Goal: Find specific page/section: Find specific page/section

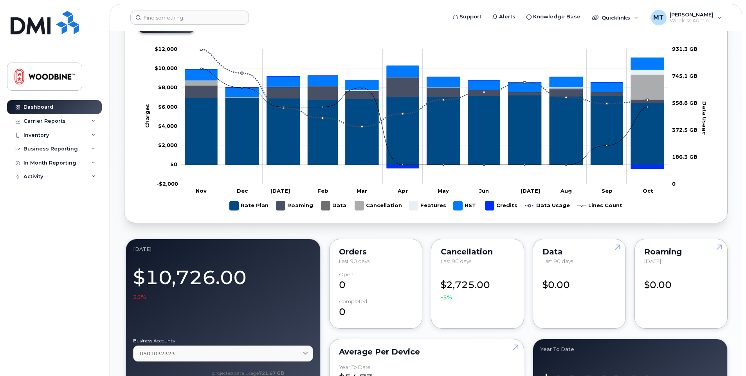
scroll to position [352, 0]
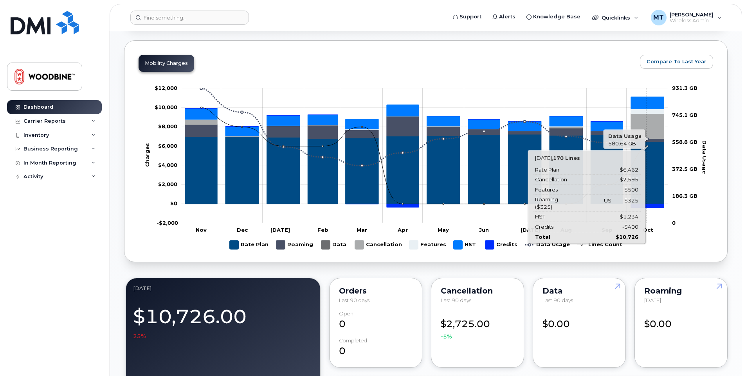
click at [646, 124] on icon "Cancellation" at bounding box center [647, 126] width 33 height 25
click at [661, 124] on icon "Cancellation" at bounding box center [647, 126] width 33 height 25
click at [645, 122] on icon "Cancellation" at bounding box center [647, 126] width 33 height 25
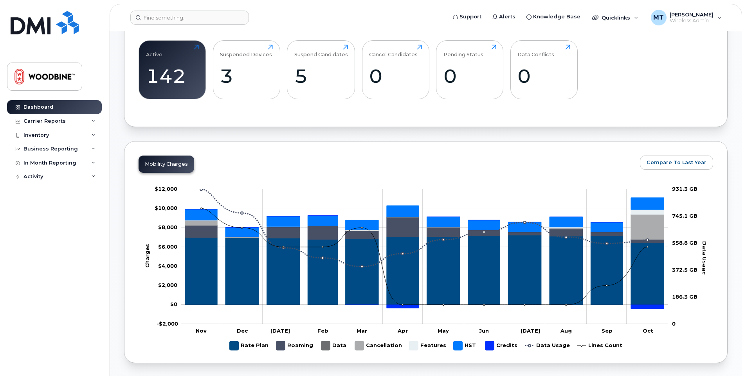
scroll to position [265, 0]
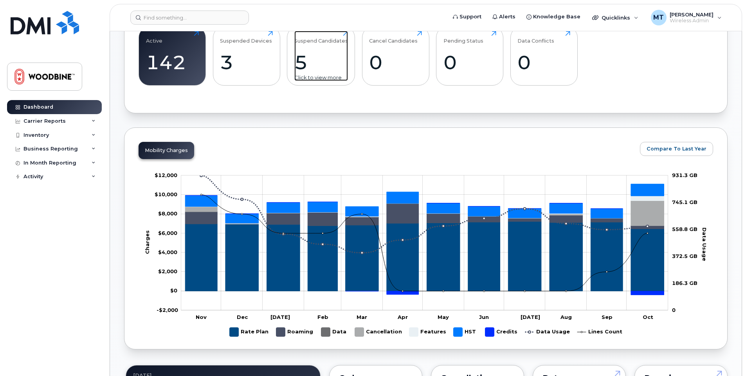
click at [324, 57] on div "5" at bounding box center [321, 62] width 54 height 23
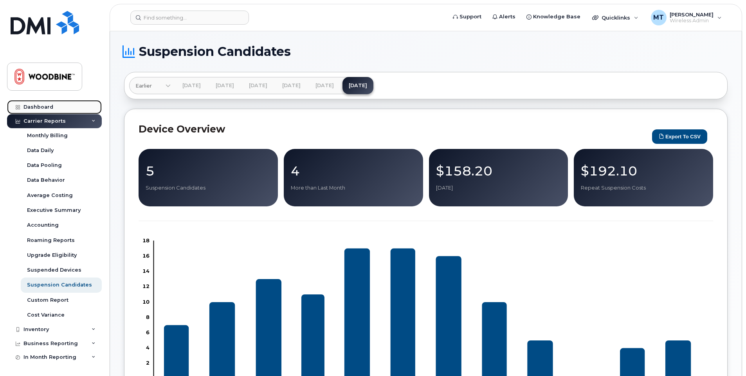
click at [33, 107] on div "Dashboard" at bounding box center [38, 107] width 30 height 6
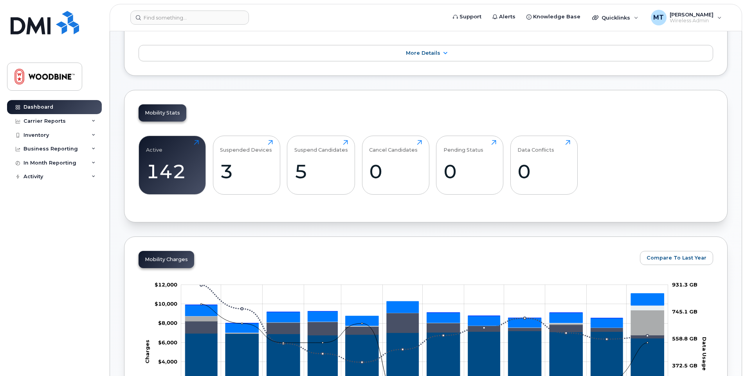
scroll to position [157, 0]
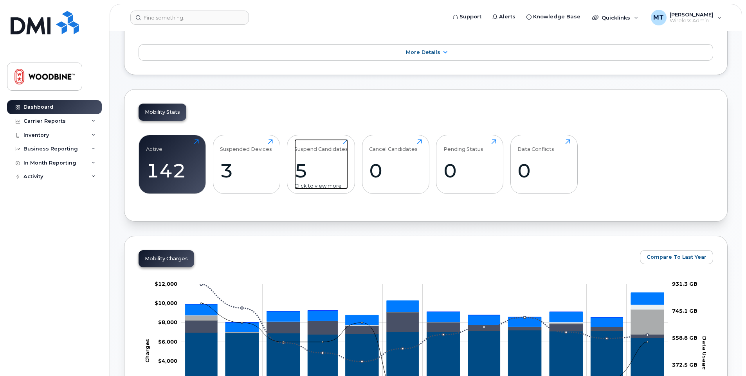
click at [321, 160] on div "5" at bounding box center [321, 170] width 54 height 23
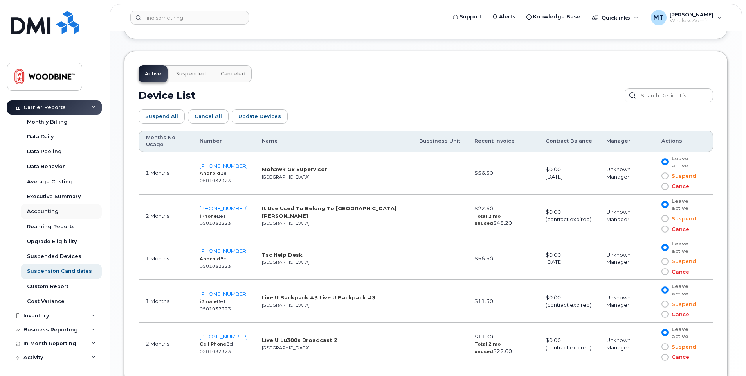
scroll to position [418, 0]
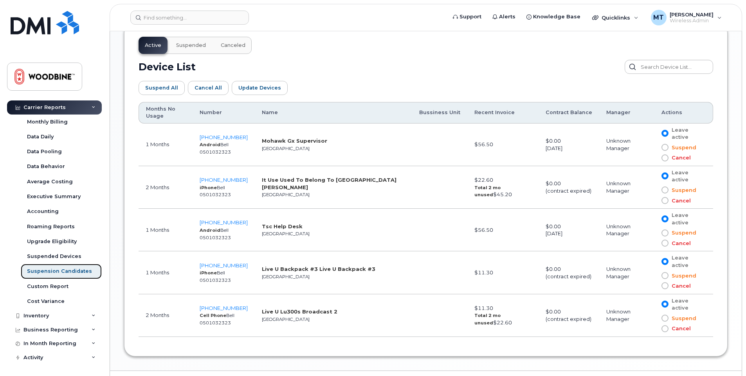
click at [51, 278] on link "Suspension Candidates" at bounding box center [61, 271] width 81 height 15
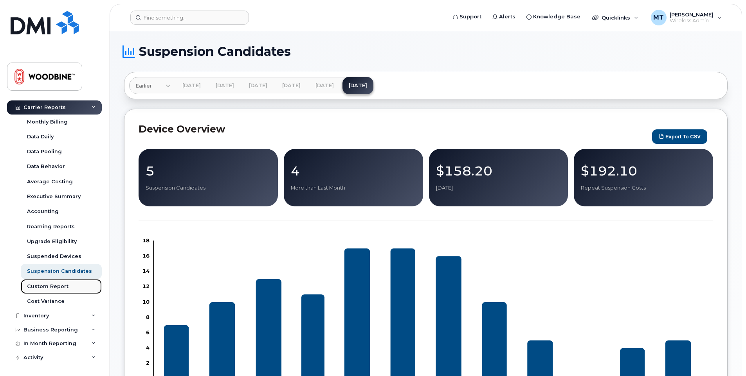
click at [49, 286] on div "Custom Report" at bounding box center [47, 286] width 41 height 7
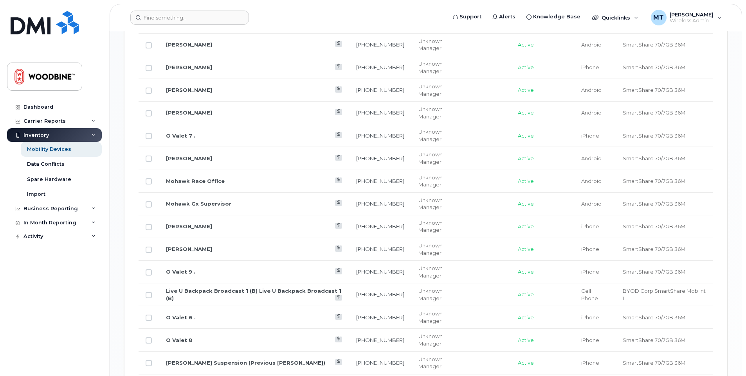
scroll to position [822, 0]
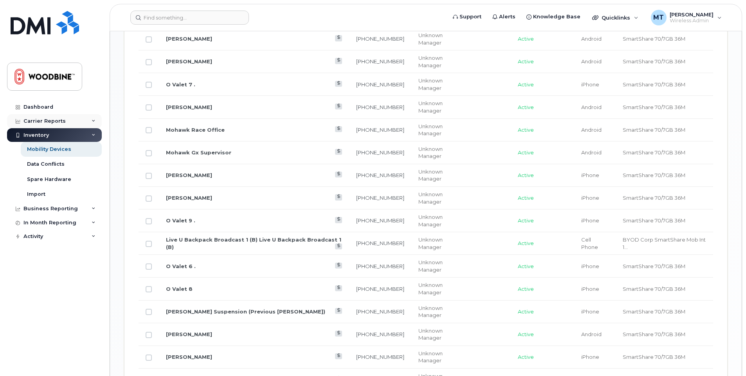
click at [53, 118] on div "Carrier Reports" at bounding box center [44, 121] width 42 height 6
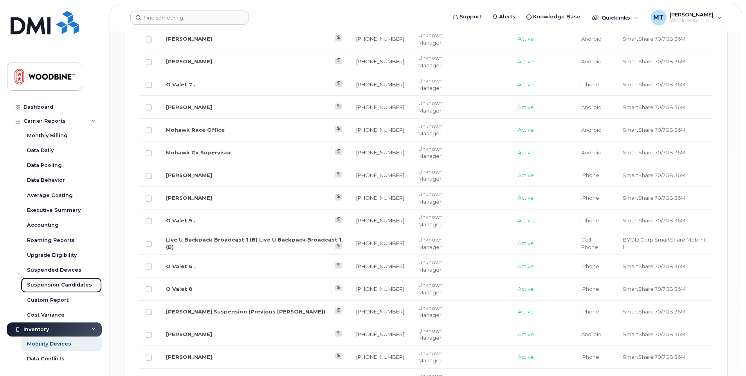
click at [54, 284] on div "Suspension Candidates" at bounding box center [59, 285] width 65 height 7
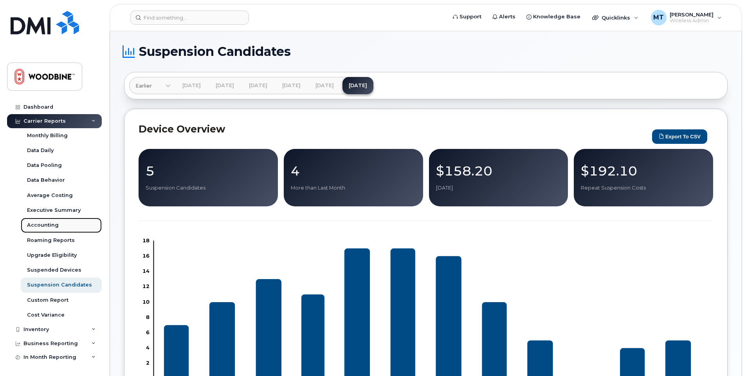
click at [44, 224] on div "Accounting" at bounding box center [43, 225] width 32 height 7
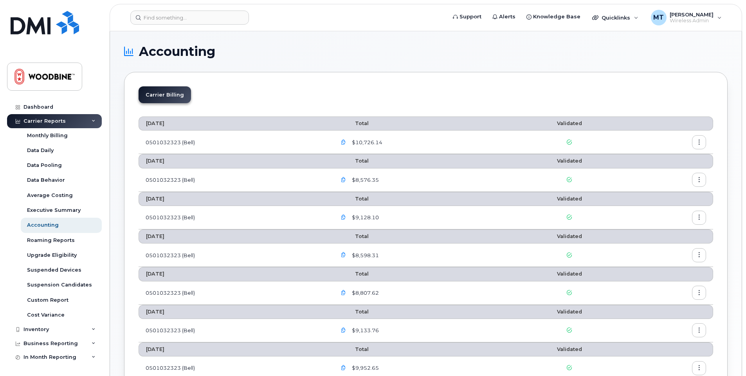
click at [346, 141] on icon "button" at bounding box center [343, 142] width 5 height 5
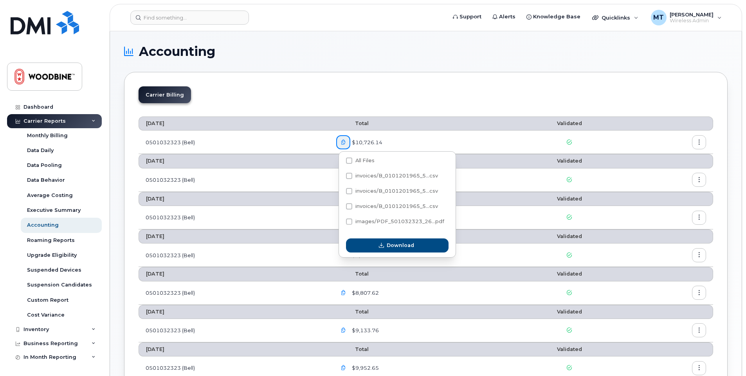
click at [443, 143] on div "$10,726.14" at bounding box center [419, 142] width 167 height 14
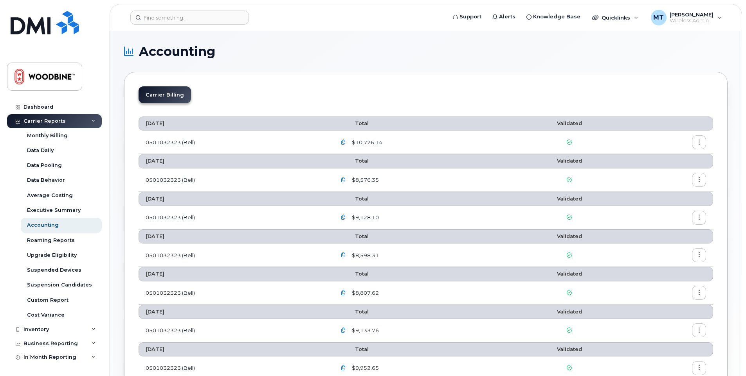
click at [704, 142] on button "button" at bounding box center [699, 142] width 14 height 14
click at [675, 171] on span "Download" at bounding box center [663, 174] width 31 height 7
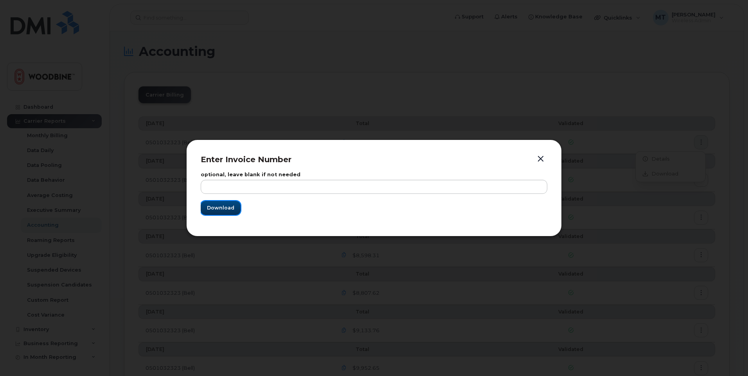
click at [222, 207] on span "Download" at bounding box center [220, 207] width 27 height 7
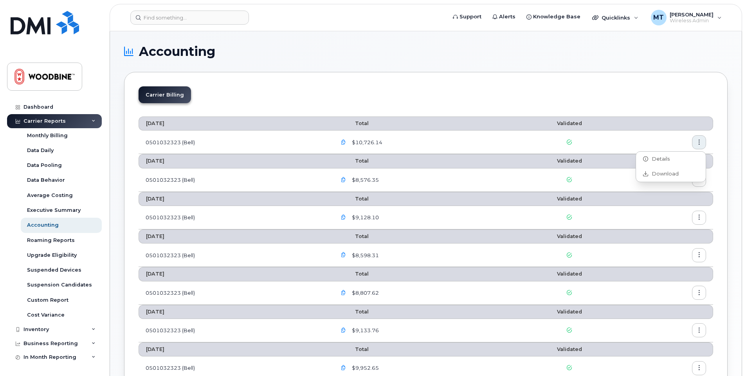
click at [405, 54] on h1 "Accounting" at bounding box center [424, 51] width 600 height 13
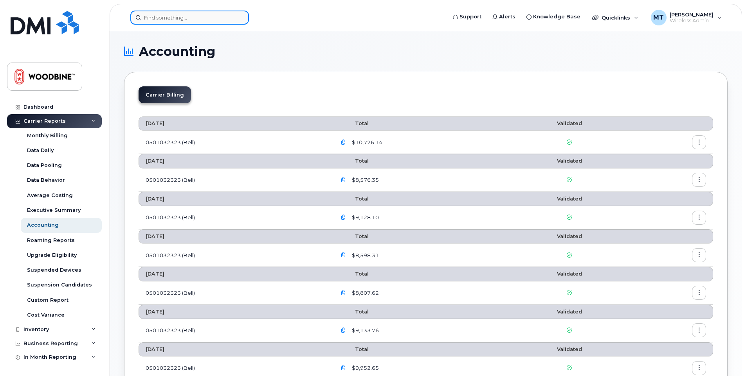
drag, startPoint x: 234, startPoint y: 16, endPoint x: 223, endPoint y: 20, distance: 11.6
click at [232, 17] on input at bounding box center [189, 18] width 119 height 14
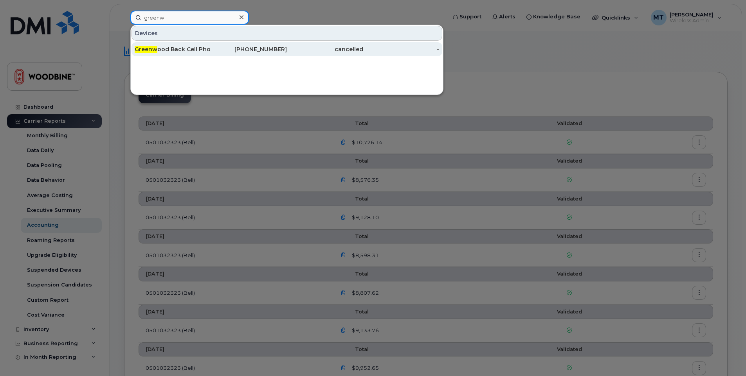
type input "greenw"
click at [200, 49] on div "Greenw ood Back Cell Phone" at bounding box center [173, 49] width 76 height 8
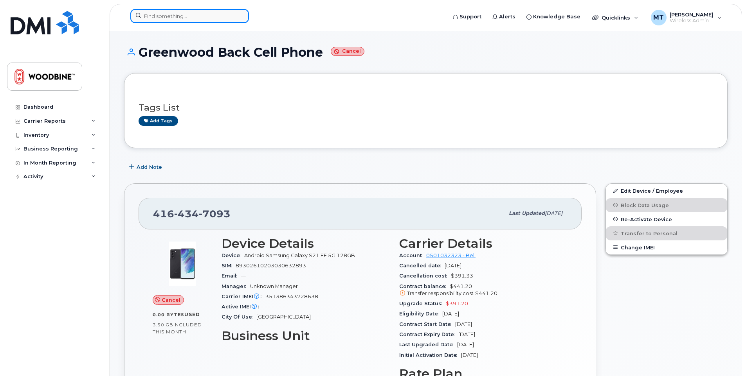
click at [167, 15] on input at bounding box center [189, 16] width 119 height 14
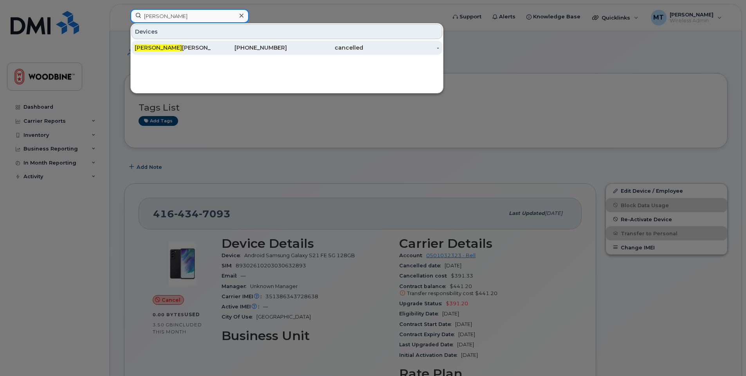
type input "[PERSON_NAME]"
click at [162, 45] on div "[PERSON_NAME]" at bounding box center [173, 48] width 76 height 8
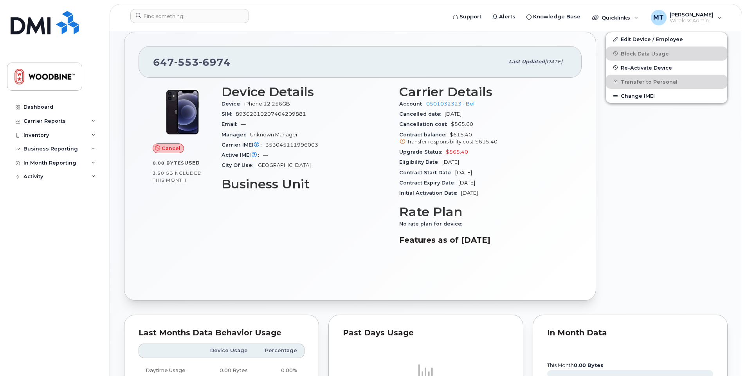
scroll to position [196, 0]
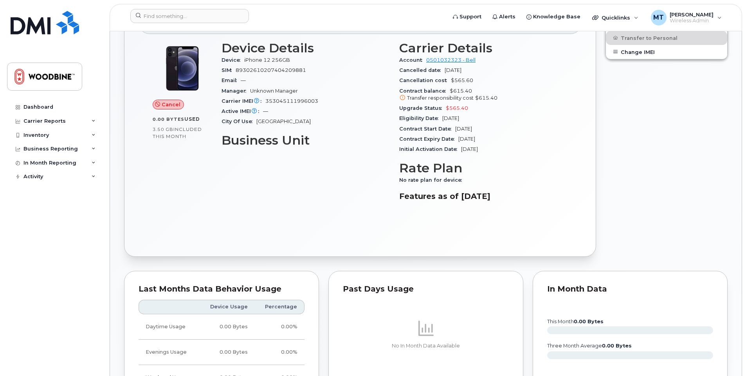
click at [402, 97] on icon at bounding box center [402, 97] width 5 height 5
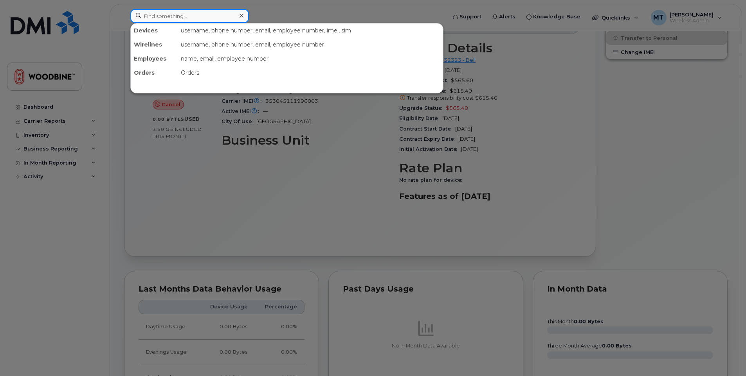
click at [193, 11] on input at bounding box center [189, 16] width 119 height 14
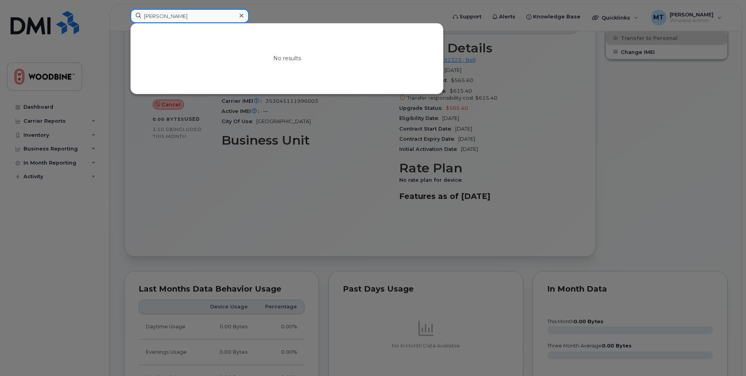
drag, startPoint x: 185, startPoint y: 16, endPoint x: 191, endPoint y: 16, distance: 6.7
click at [190, 16] on input "[PERSON_NAME]" at bounding box center [189, 16] width 119 height 14
drag, startPoint x: 185, startPoint y: 16, endPoint x: 129, endPoint y: 15, distance: 56.4
click at [129, 15] on div "steaphanie fedor No results" at bounding box center [285, 17] width 323 height 17
drag, startPoint x: 188, startPoint y: 15, endPoint x: 139, endPoint y: 14, distance: 48.9
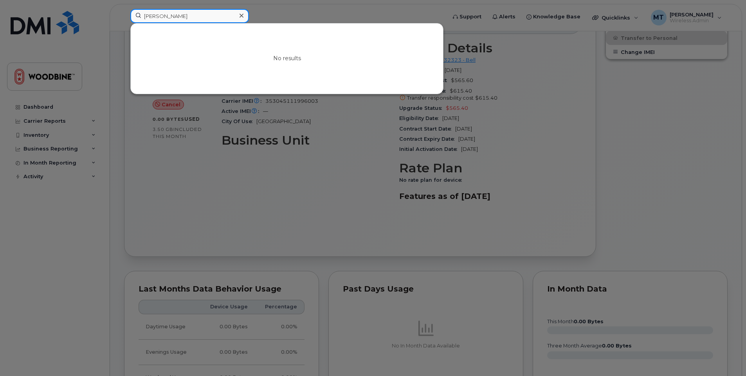
click at [139, 14] on input "stephanie fedora" at bounding box center [189, 16] width 119 height 14
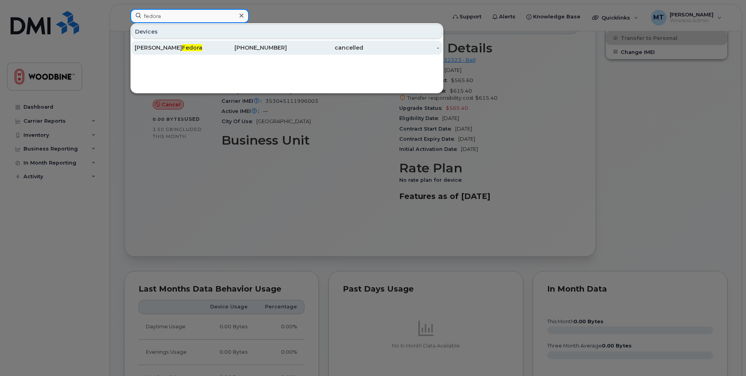
type input "fedora"
click at [153, 49] on div "Stephanie Fedora" at bounding box center [173, 48] width 76 height 8
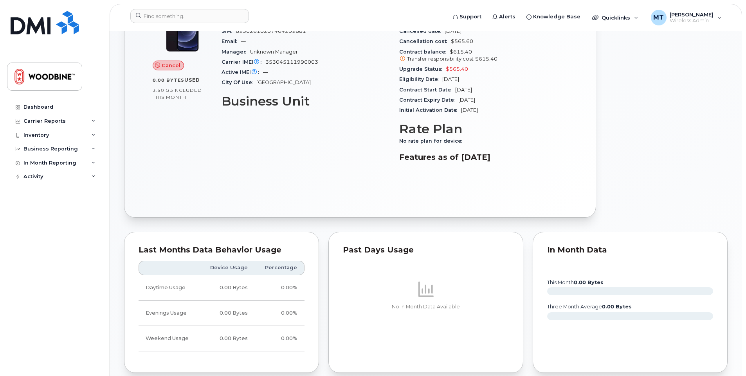
scroll to position [157, 0]
